Goal: Navigation & Orientation: Find specific page/section

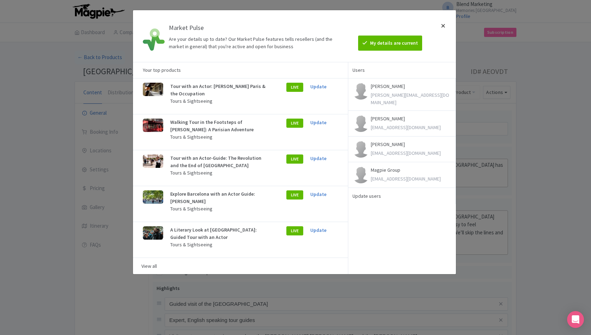
click at [443, 25] on div at bounding box center [443, 36] width 17 height 40
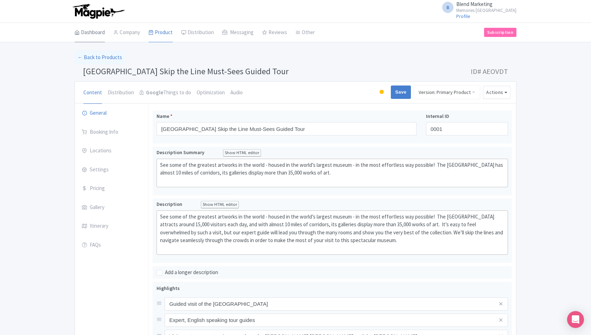
click at [90, 31] on link "Dashboard" at bounding box center [90, 33] width 30 height 20
